Goal: Navigation & Orientation: Find specific page/section

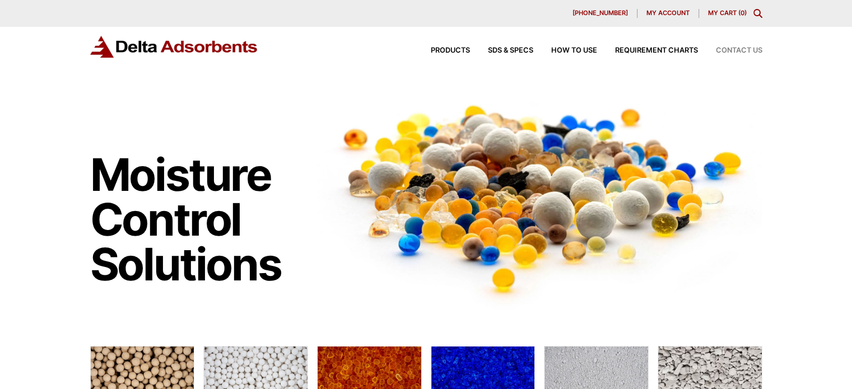
click at [741, 48] on span "Contact Us" at bounding box center [739, 50] width 46 height 7
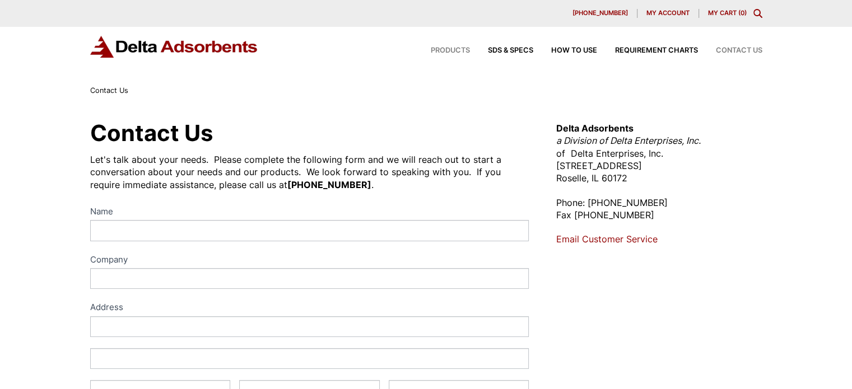
click at [442, 53] on span "Products" at bounding box center [450, 50] width 39 height 7
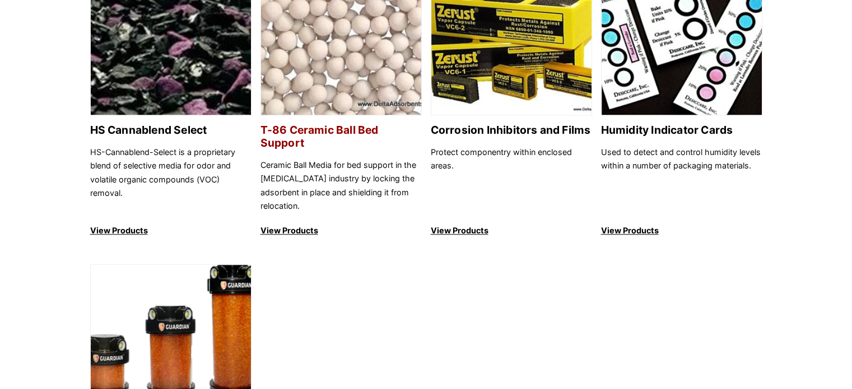
scroll to position [1288, 0]
